Goal: Task Accomplishment & Management: Use online tool/utility

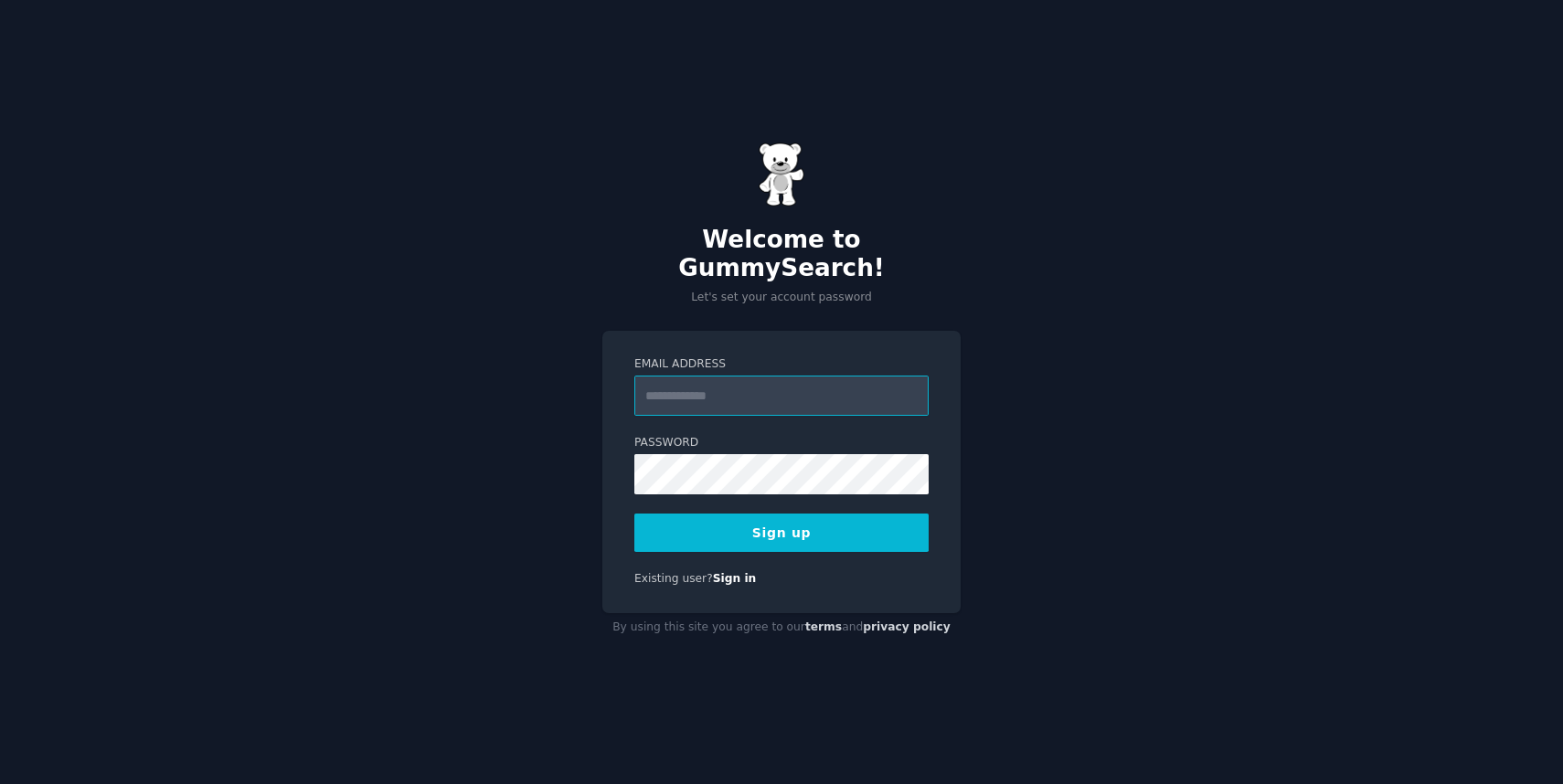
click at [762, 384] on input "Email Address" at bounding box center [782, 395] width 294 height 41
type input "**********"
click at [613, 437] on div "**********" at bounding box center [782, 472] width 358 height 283
click at [716, 517] on button "Sign up" at bounding box center [782, 532] width 294 height 39
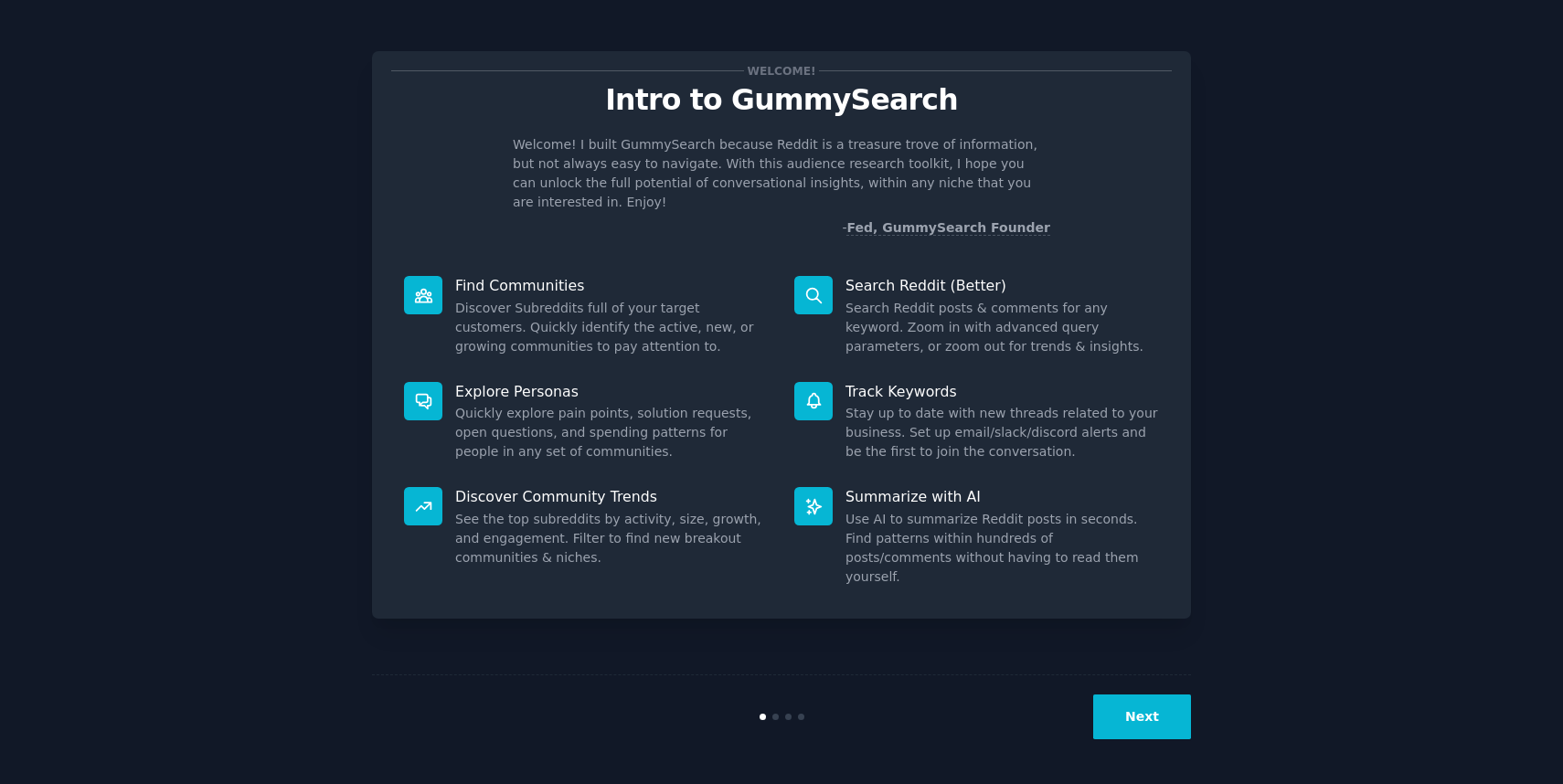
click at [632, 224] on div "Welcome! Intro to GummySearch Welcome! I built GummySearch because Reddit is a …" at bounding box center [782, 335] width 819 height 567
click at [1133, 715] on button "Next" at bounding box center [1142, 717] width 98 height 45
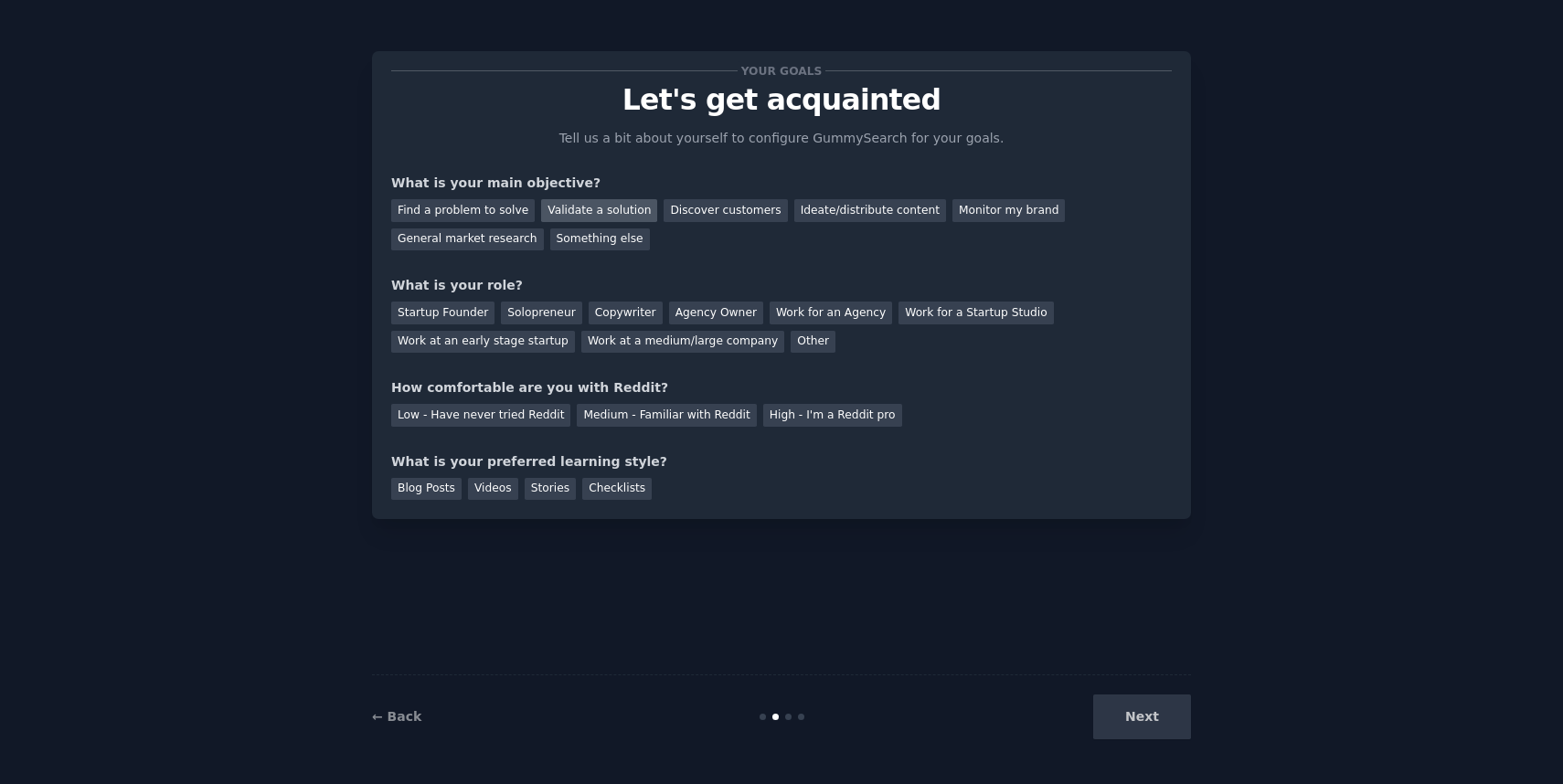
click at [553, 213] on div "Validate a solution" at bounding box center [599, 210] width 116 height 23
click at [699, 219] on div "Discover customers" at bounding box center [725, 210] width 123 height 23
click at [449, 314] on div "Startup Founder" at bounding box center [443, 313] width 104 height 23
click at [633, 416] on div "Medium - Familiar with Reddit" at bounding box center [666, 416] width 179 height 23
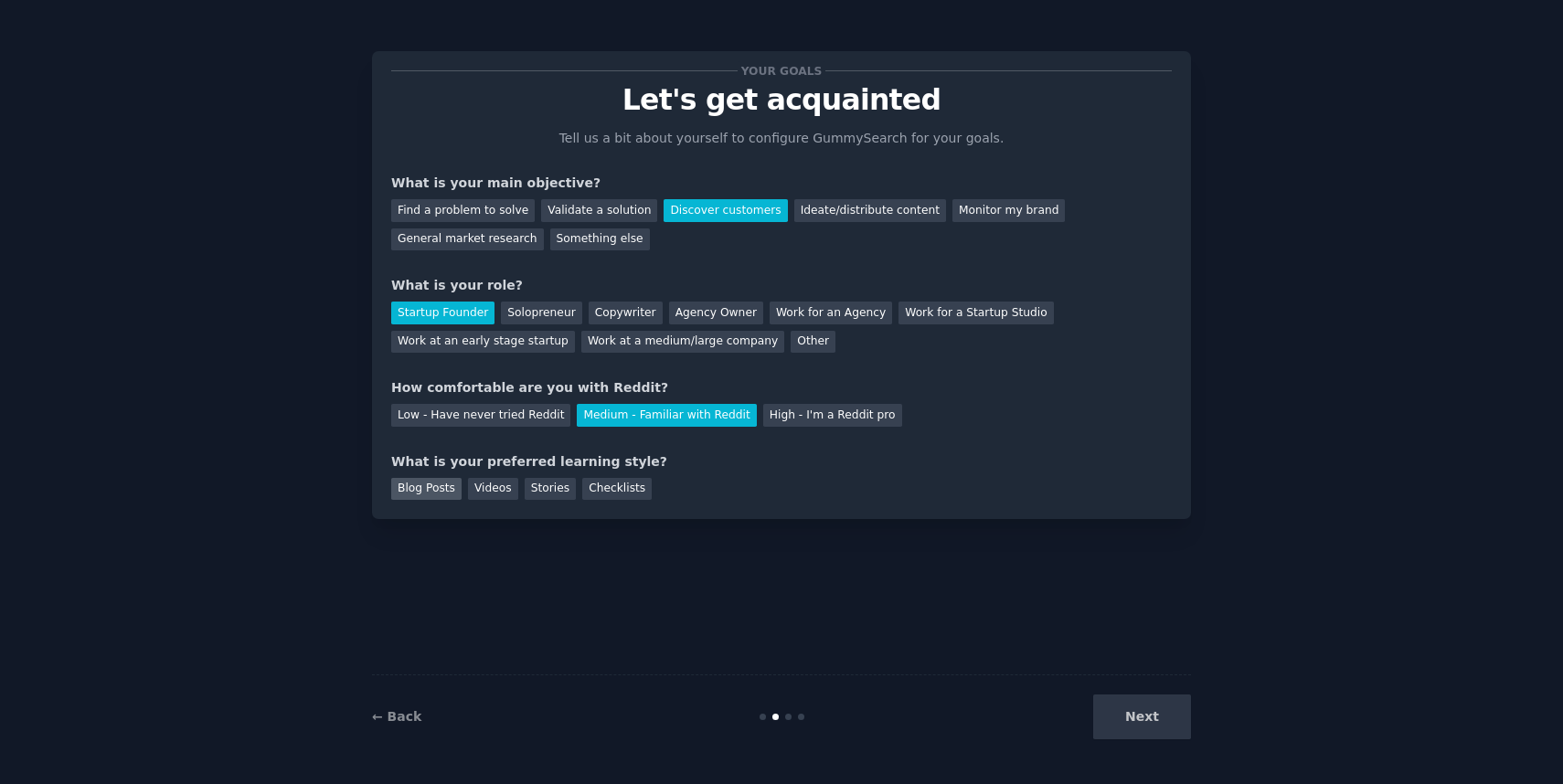
click at [429, 485] on div "Blog Posts" at bounding box center [426, 489] width 71 height 23
click at [434, 492] on div "Blog Posts" at bounding box center [426, 489] width 71 height 23
click at [489, 492] on div "Videos" at bounding box center [492, 489] width 50 height 23
click at [1150, 714] on button "Next" at bounding box center [1142, 717] width 98 height 45
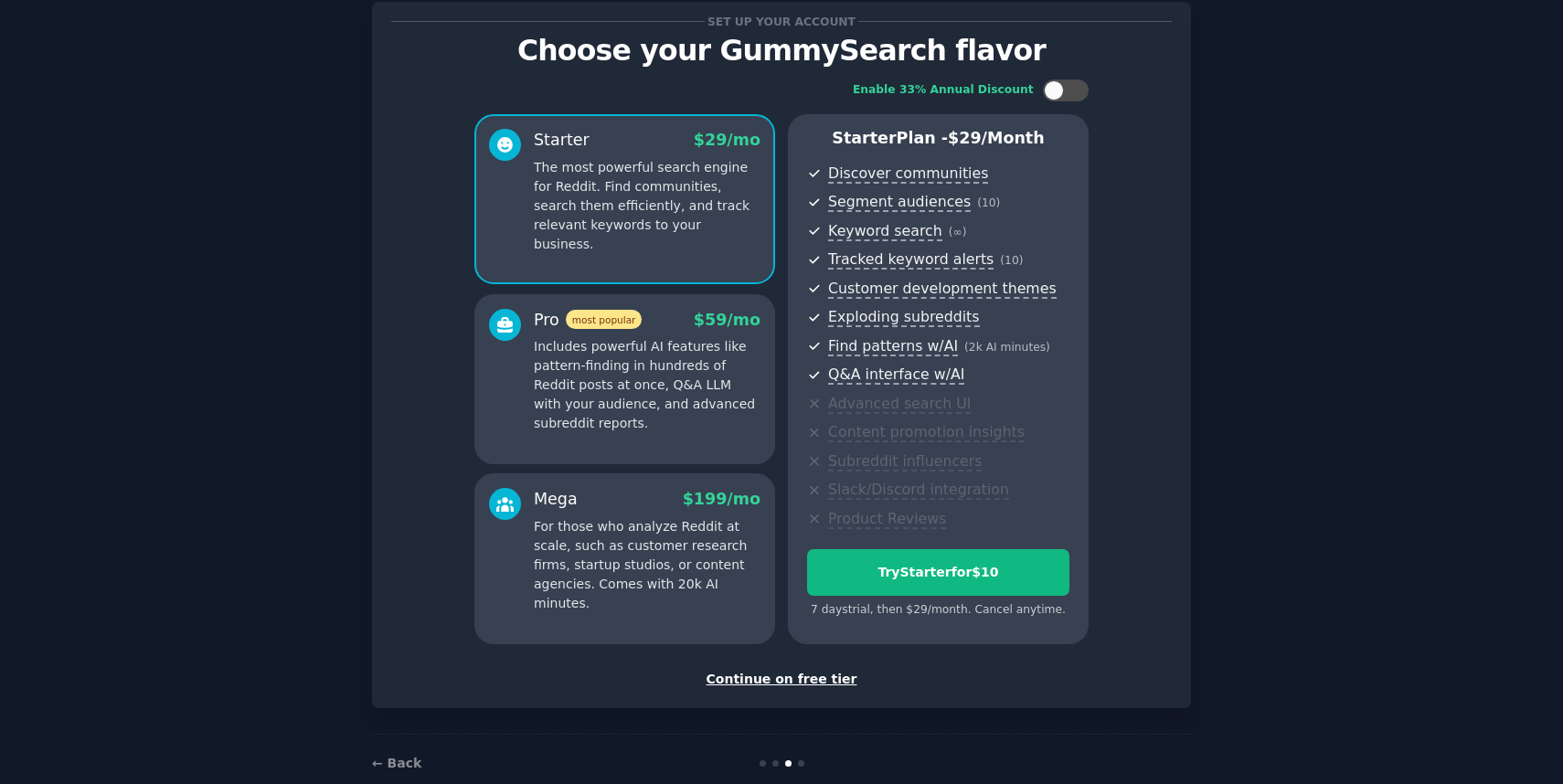
scroll to position [72, 0]
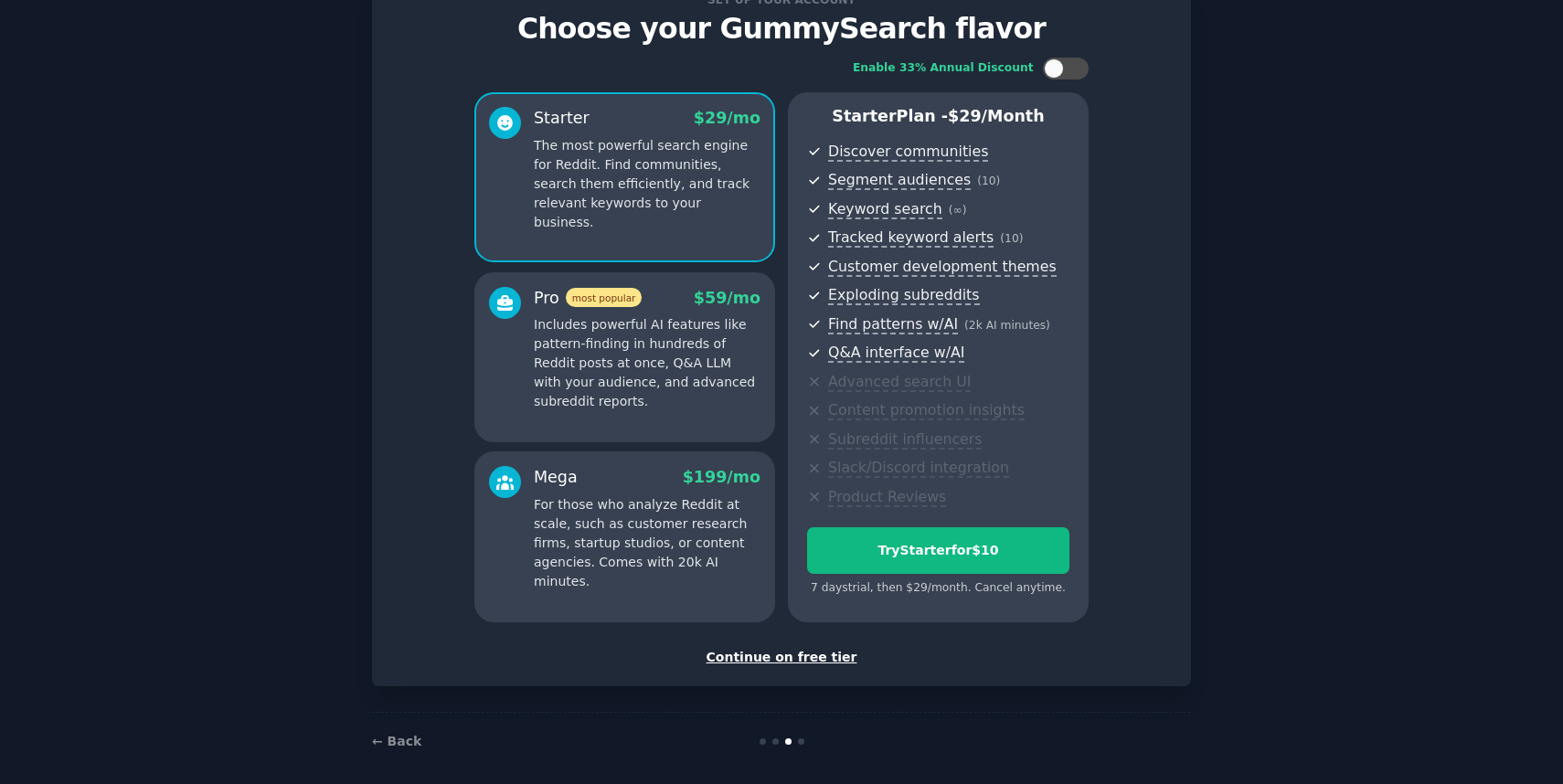
click at [770, 658] on div "Continue on free tier" at bounding box center [782, 657] width 781 height 19
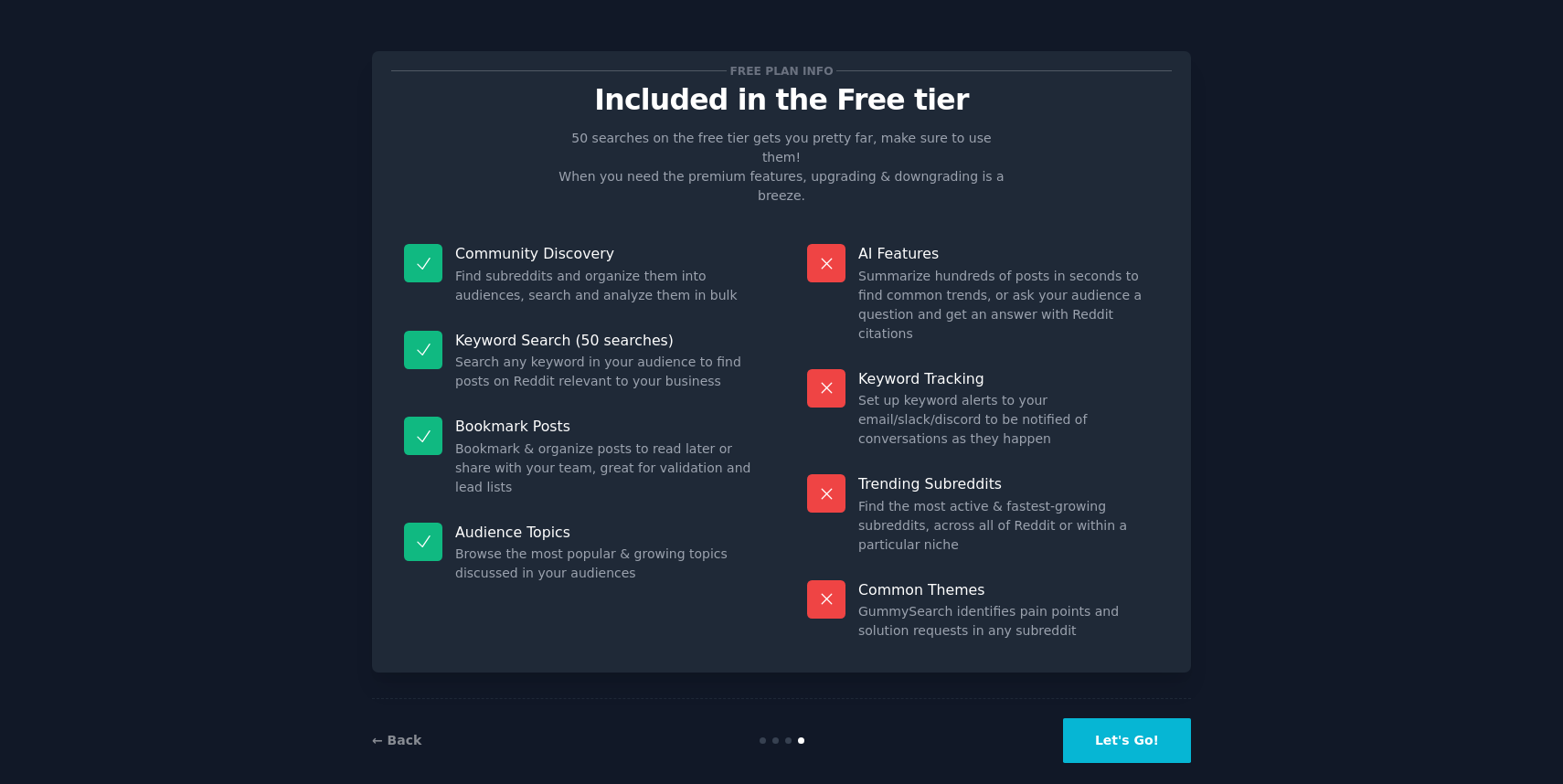
click at [1119, 720] on button "Let's Go!" at bounding box center [1127, 741] width 128 height 45
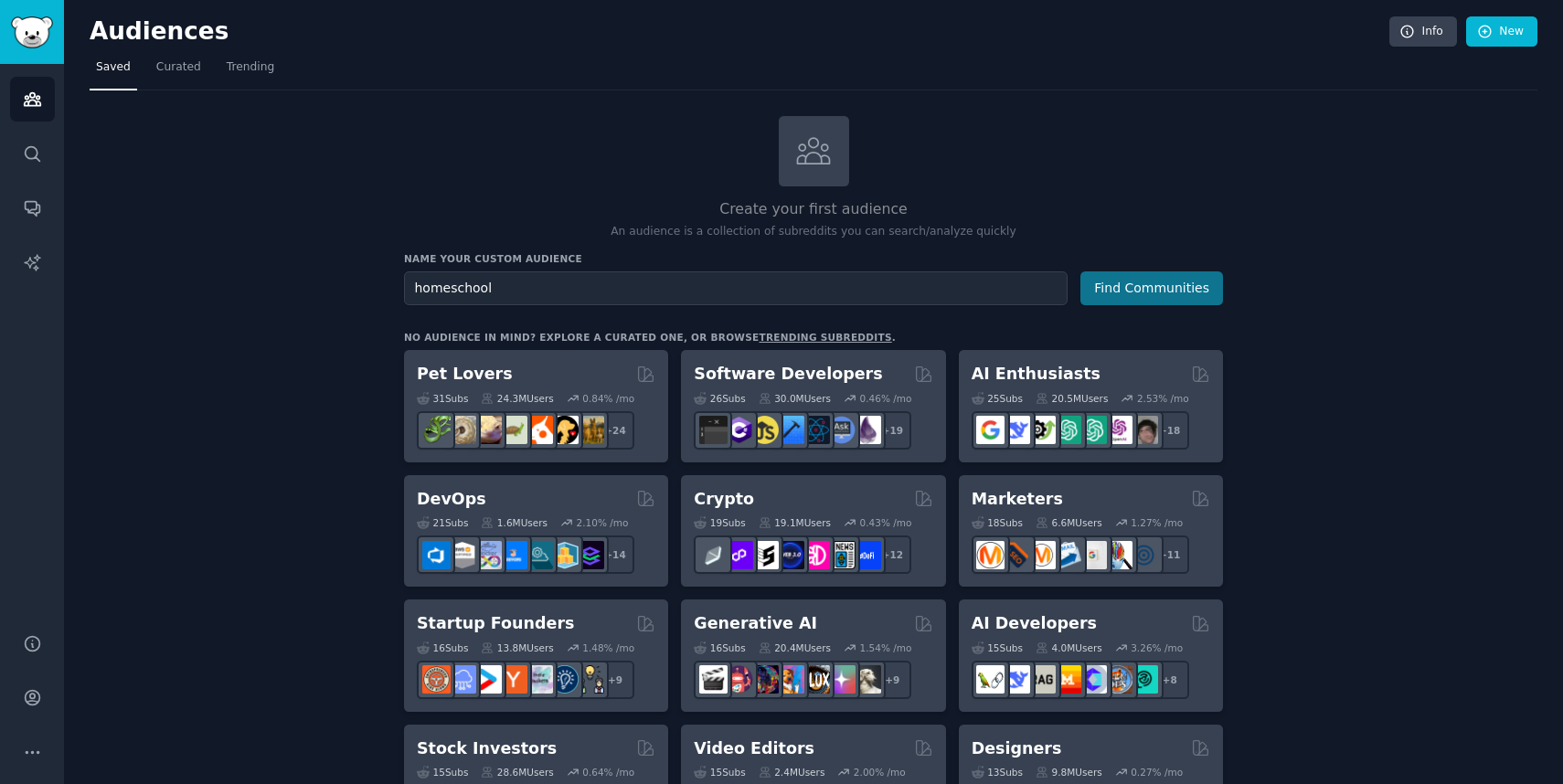
type input "homeschool"
click at [1200, 292] on button "Find Communities" at bounding box center [1151, 288] width 142 height 34
